Goal: Complete application form

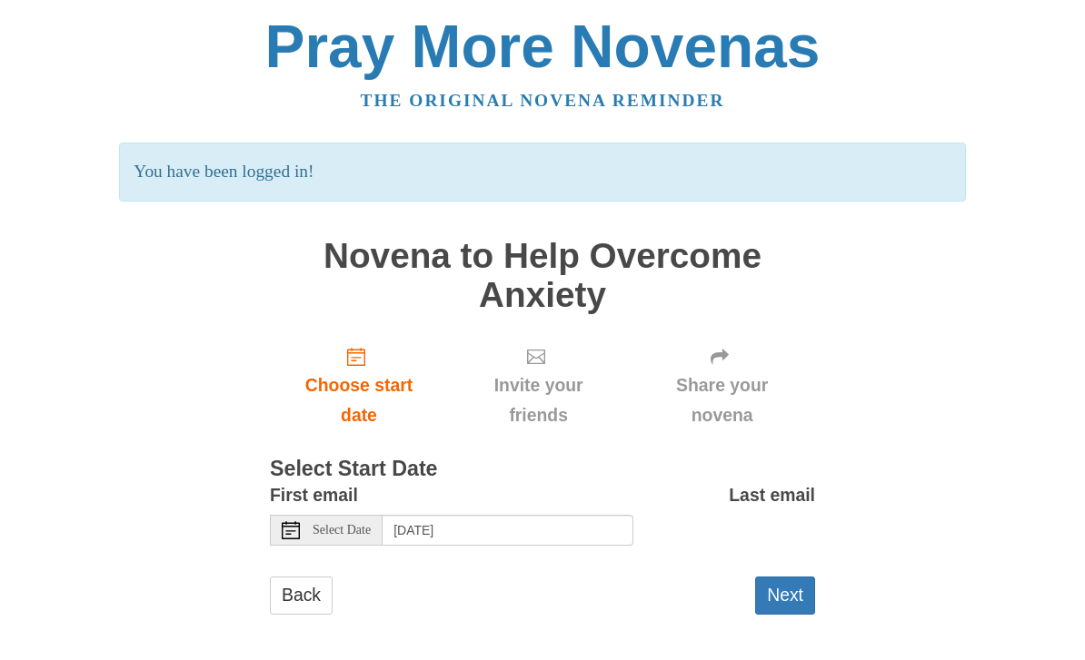
click at [316, 524] on span "Select Date" at bounding box center [341, 530] width 58 height 13
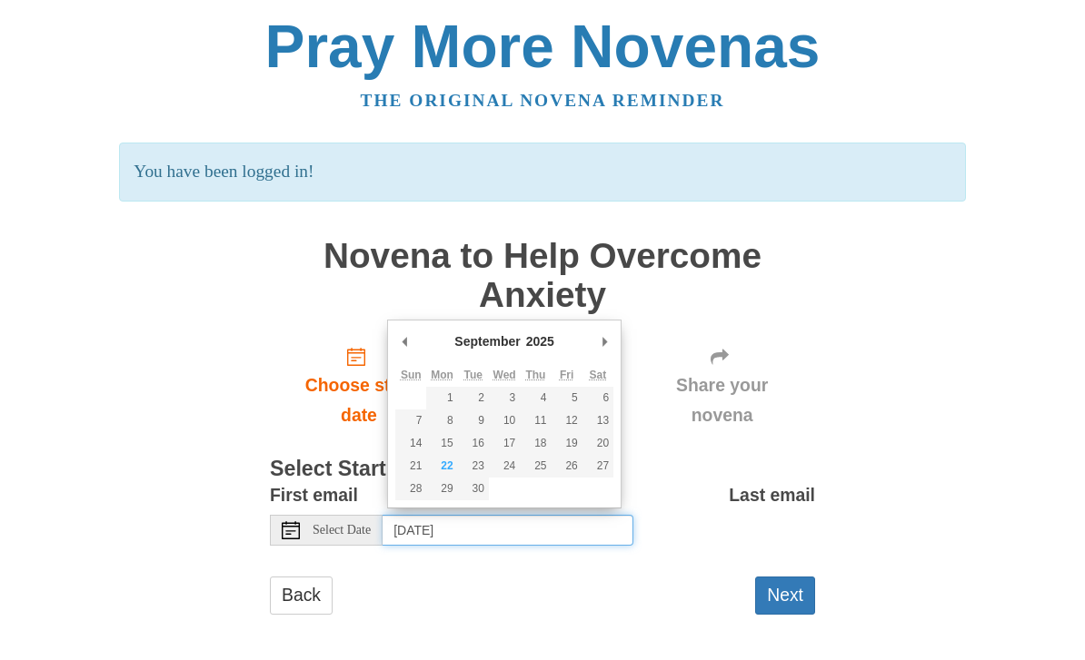
type input "[DATE]"
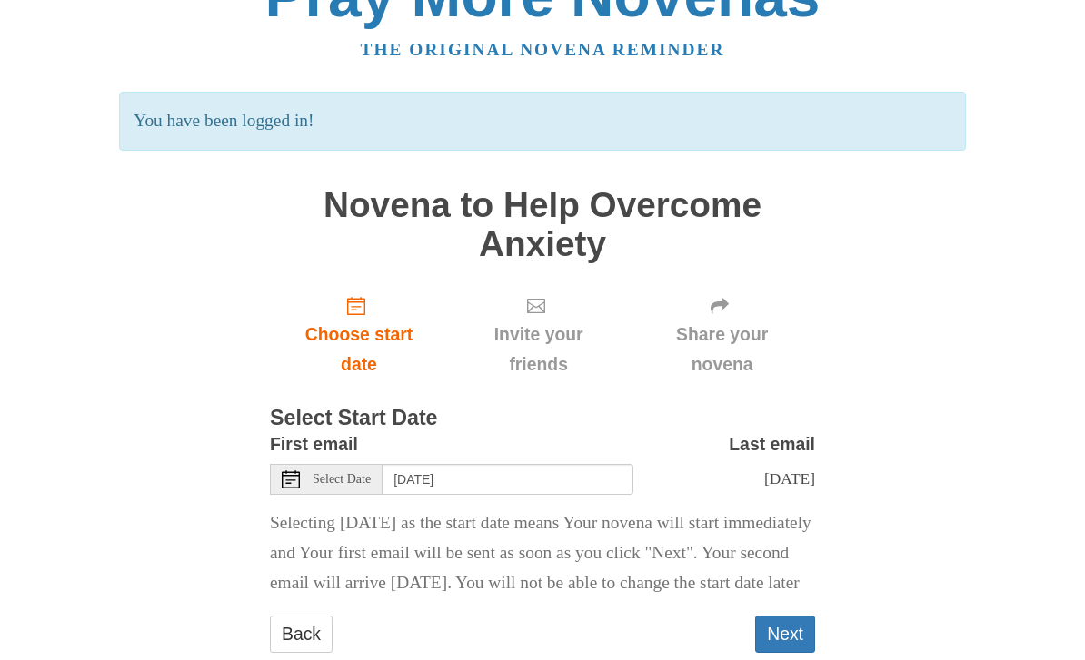
scroll to position [58, 0]
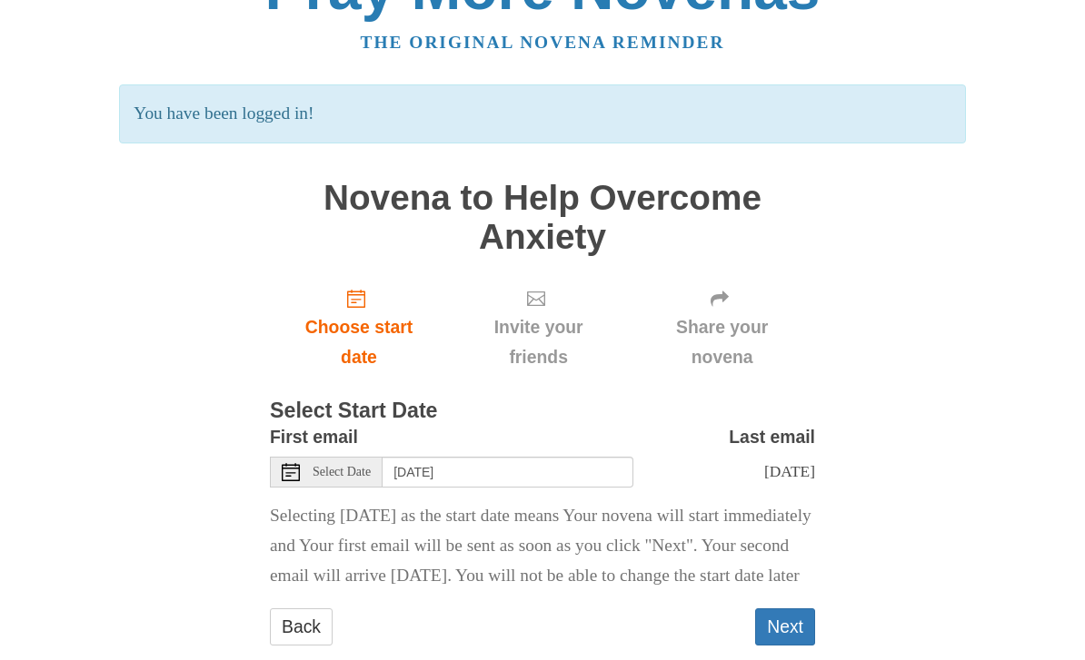
click at [787, 641] on button "Next" at bounding box center [785, 627] width 60 height 37
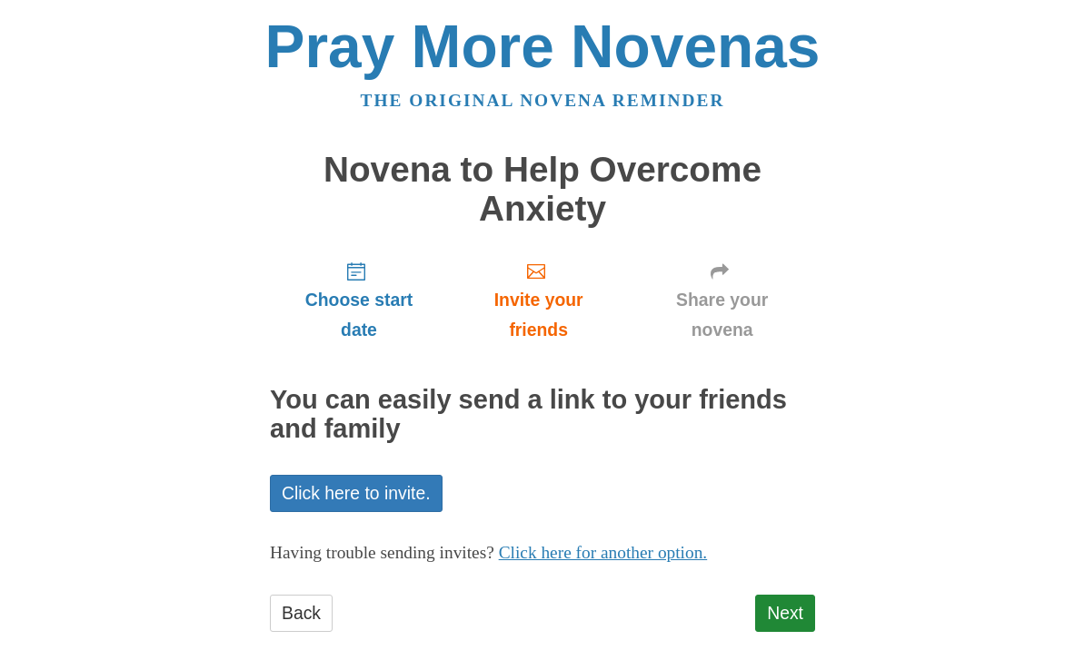
click at [940, 655] on div "Pray More Novenas The original novena reminder Novena to Help Overcome Anxiety …" at bounding box center [542, 343] width 881 height 686
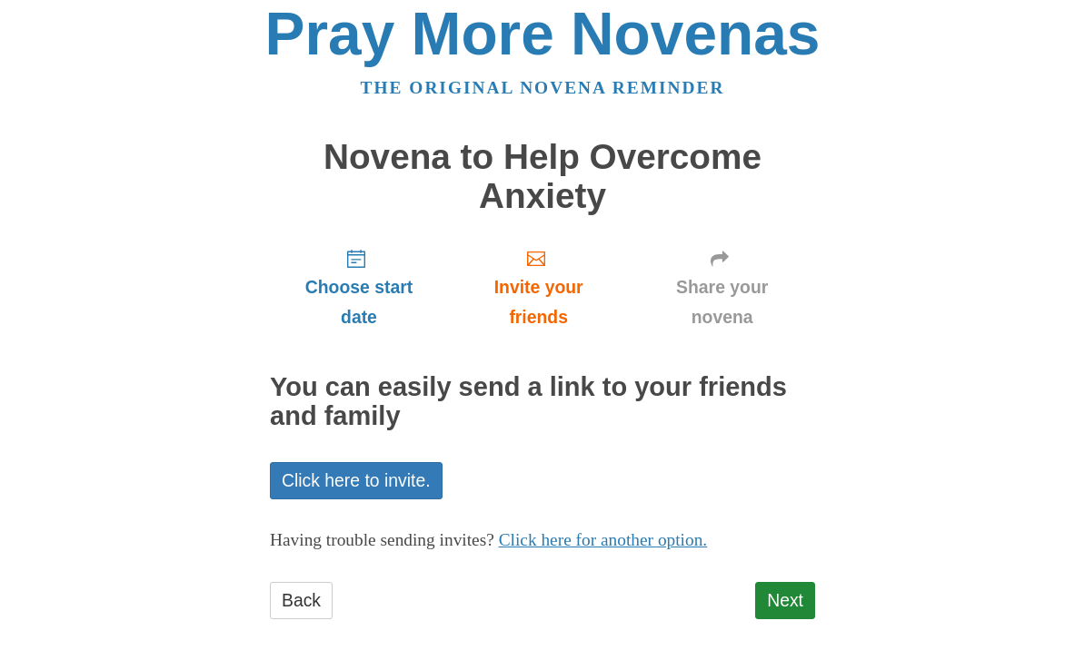
scroll to position [17, 0]
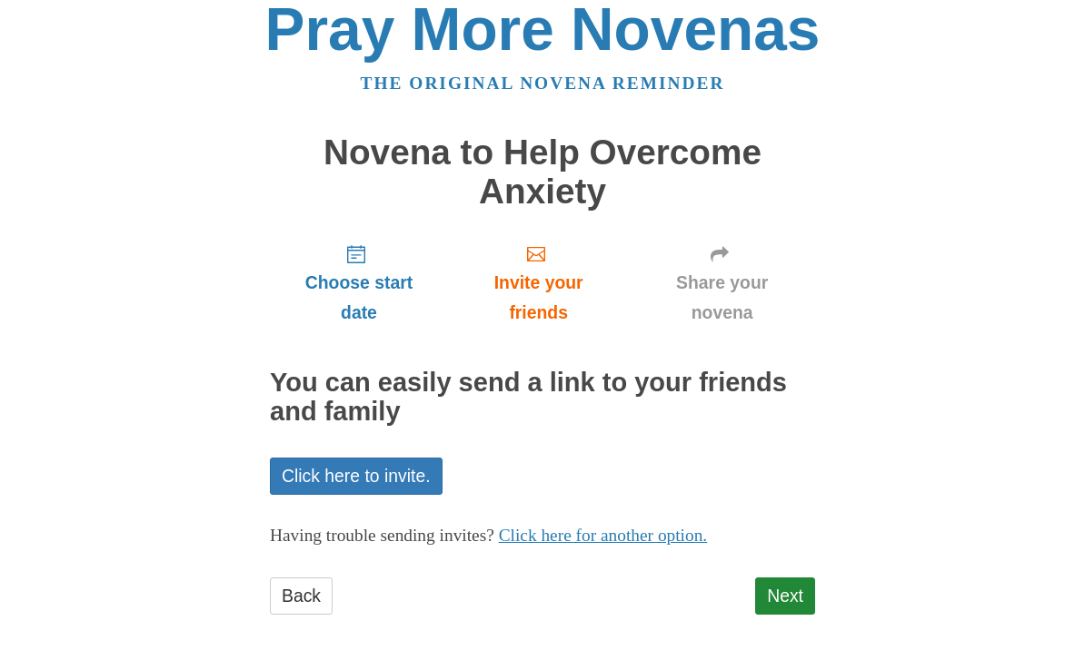
click at [785, 589] on link "Next" at bounding box center [785, 596] width 60 height 37
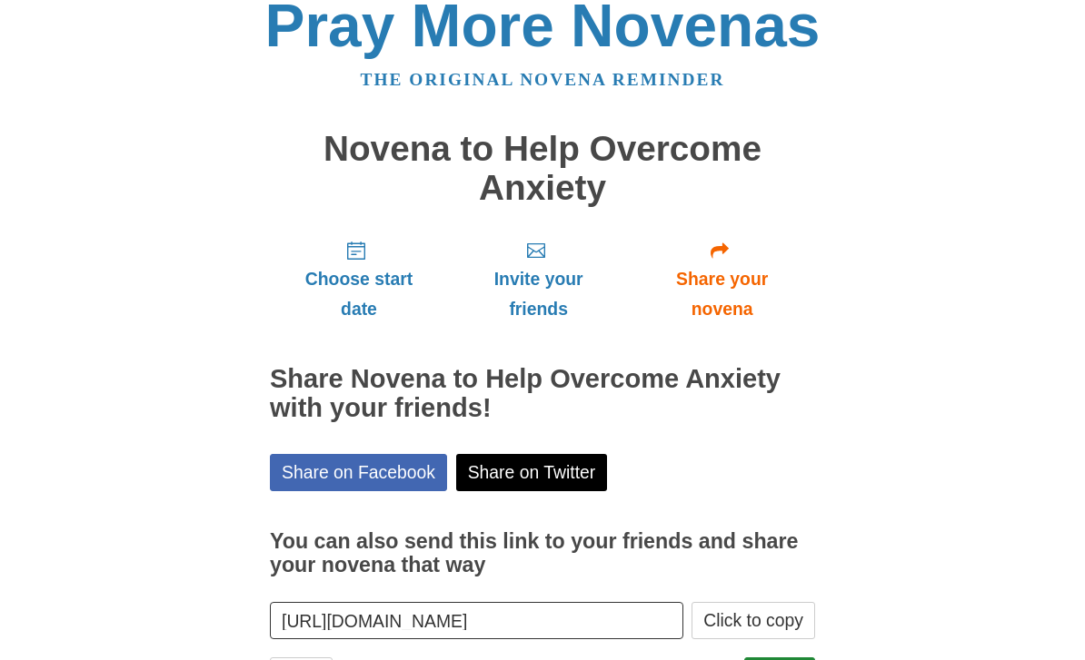
scroll to position [42, 0]
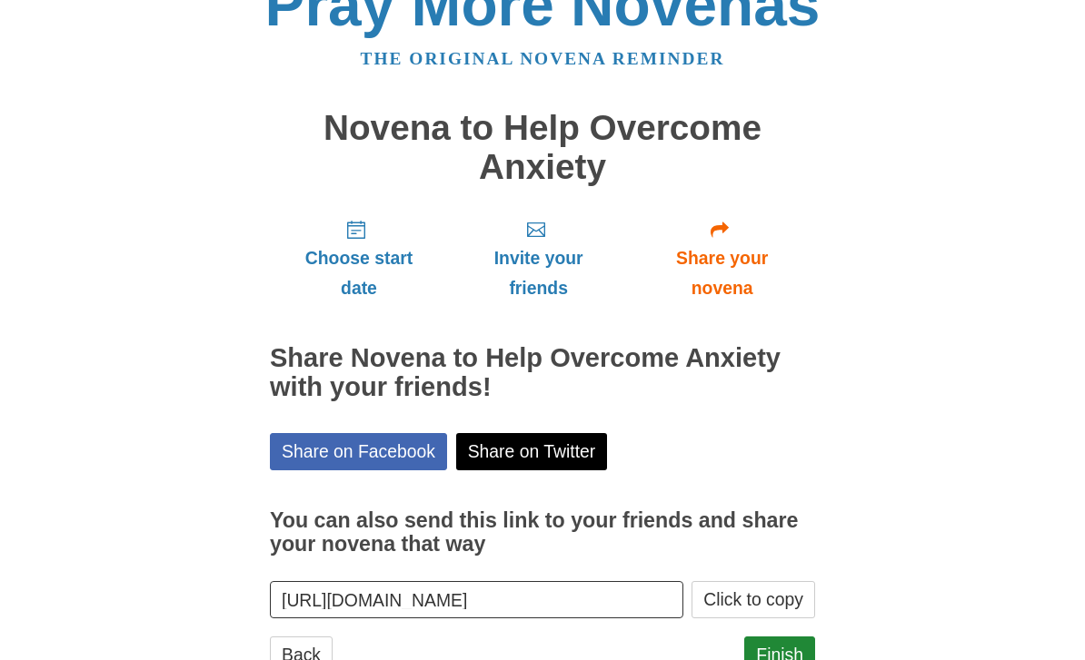
click at [788, 639] on link "Finish" at bounding box center [779, 655] width 71 height 37
